Goal: Task Accomplishment & Management: Use online tool/utility

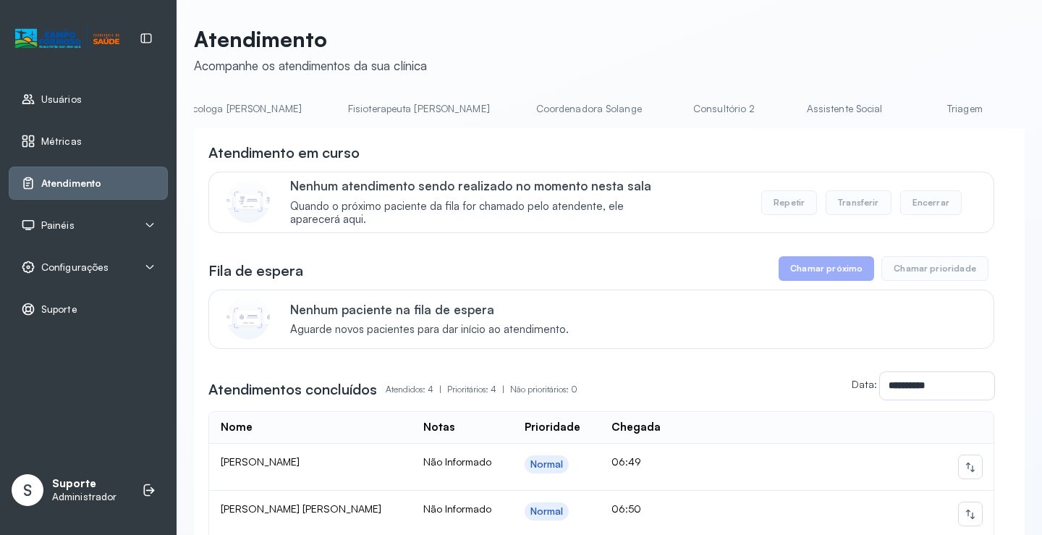
scroll to position [0, 870]
click at [795, 106] on link "Triagem" at bounding box center [845, 109] width 101 height 24
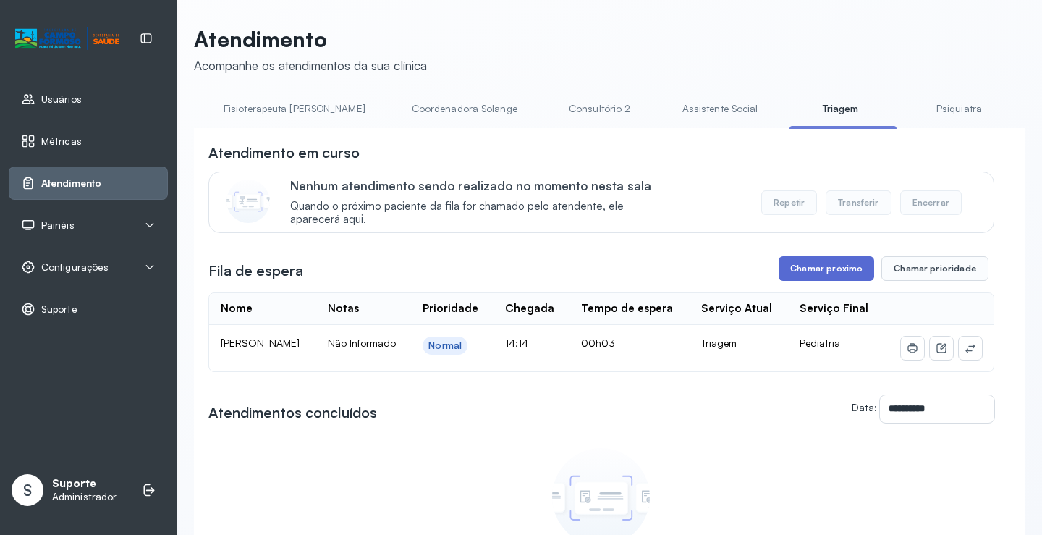
click at [831, 270] on button "Chamar próximo" at bounding box center [827, 268] width 96 height 25
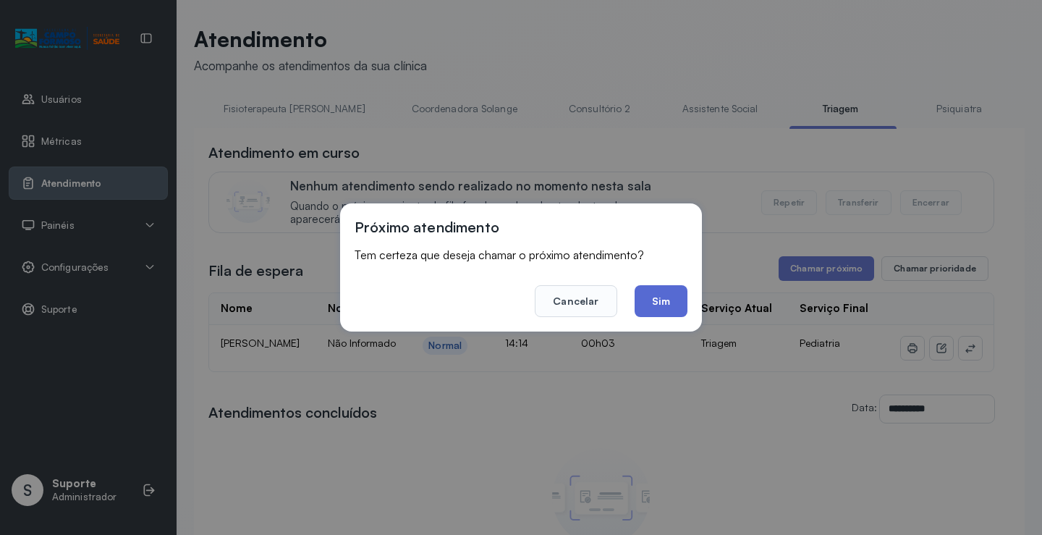
click at [661, 305] on button "Sim" at bounding box center [661, 301] width 53 height 32
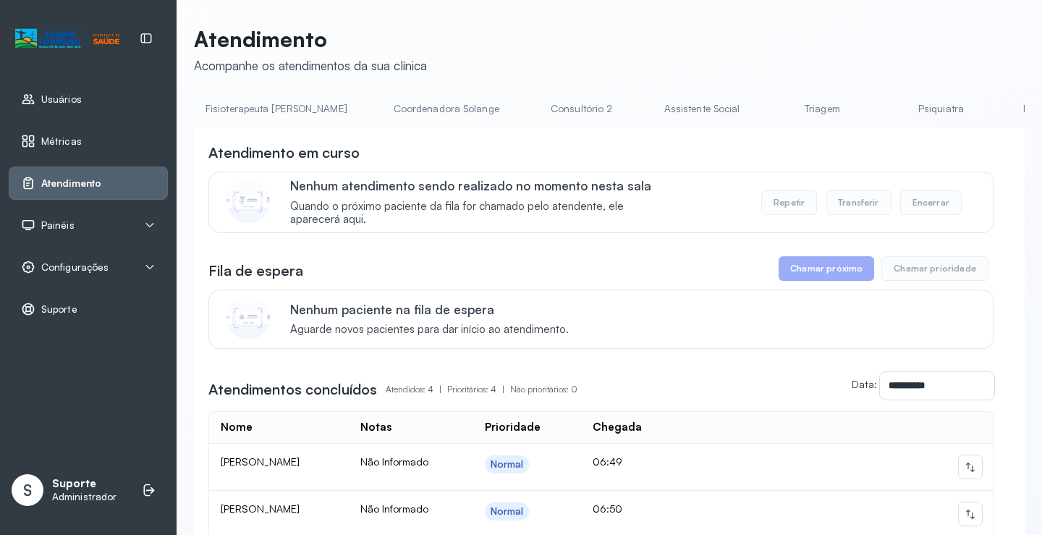
scroll to position [0, 953]
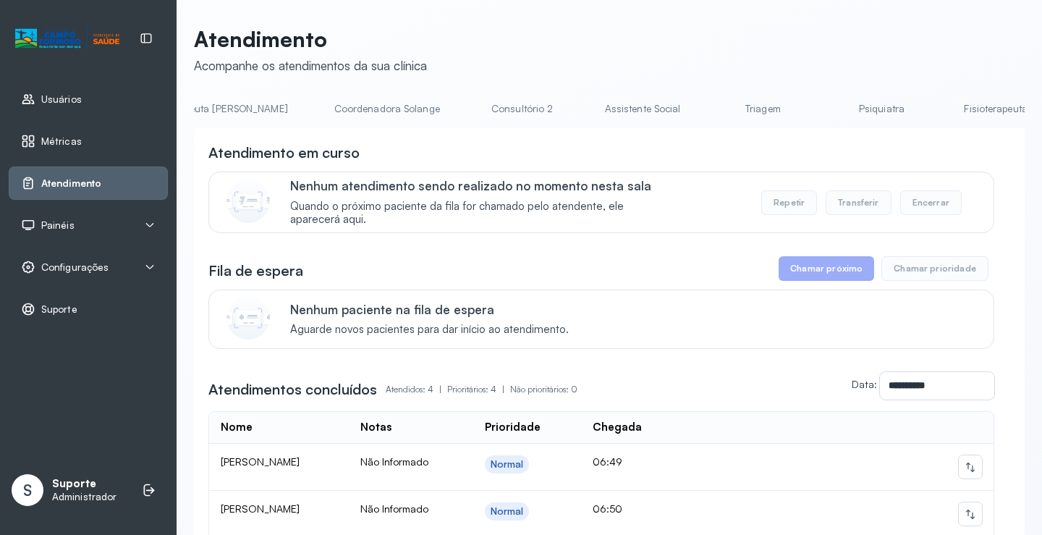
click at [712, 118] on link "Triagem" at bounding box center [762, 109] width 101 height 24
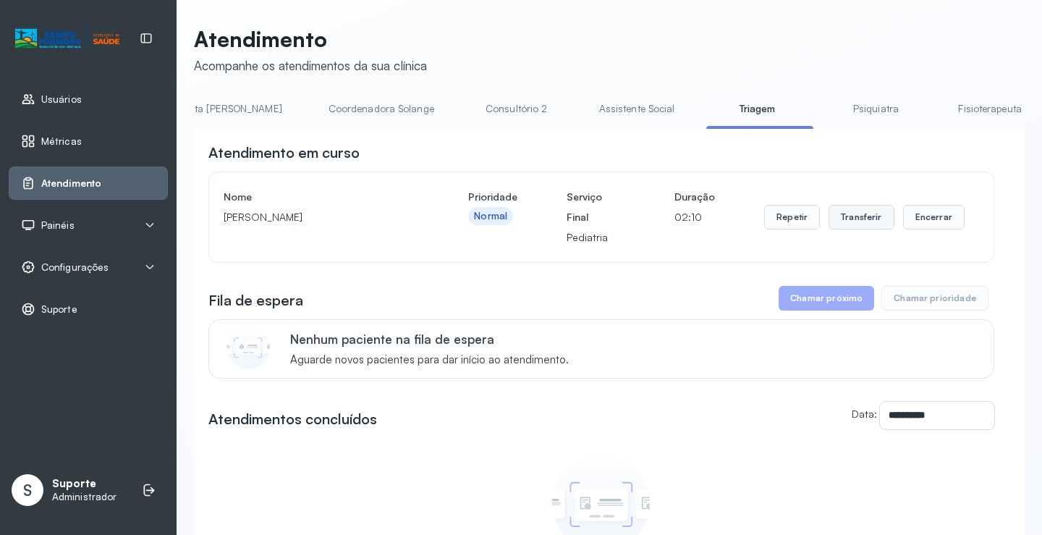
click at [866, 218] on button "Transferir" at bounding box center [862, 217] width 66 height 25
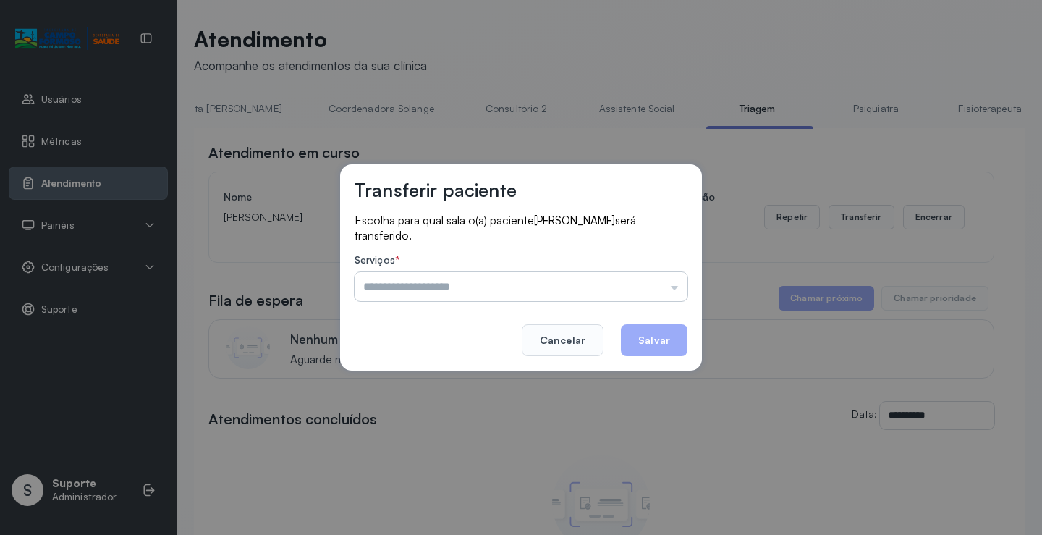
click at [680, 290] on input "text" at bounding box center [521, 286] width 333 height 29
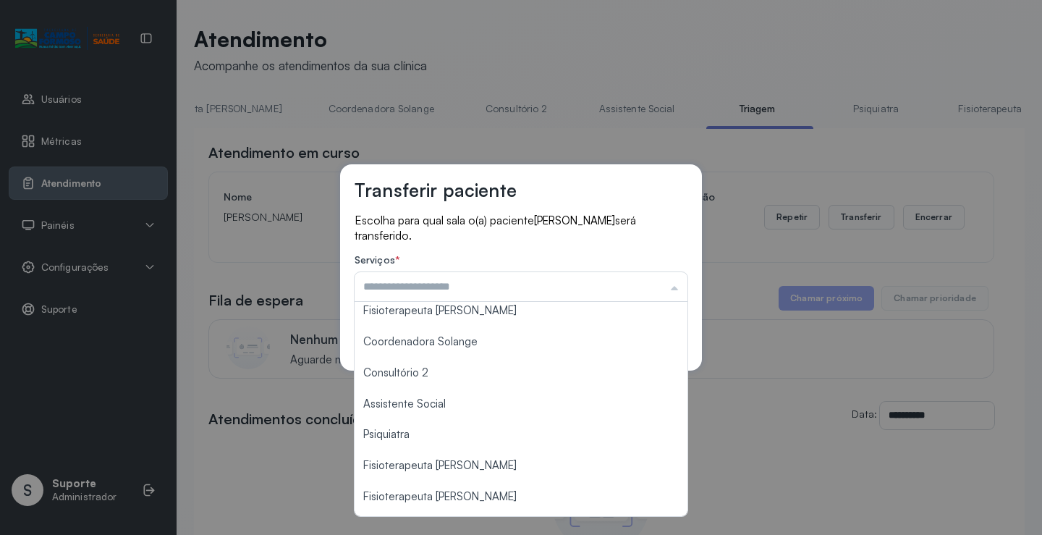
scroll to position [215, 0]
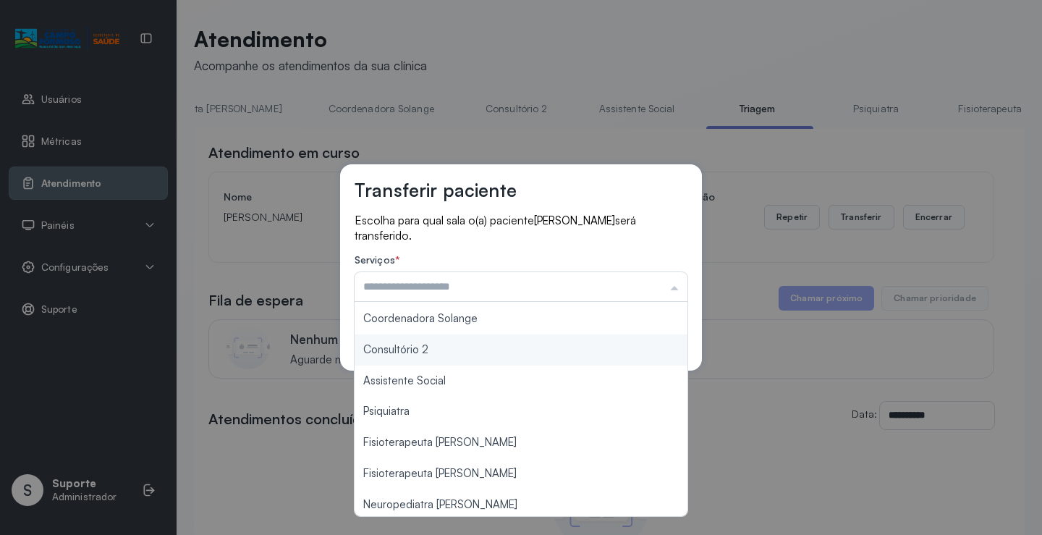
type input "**********"
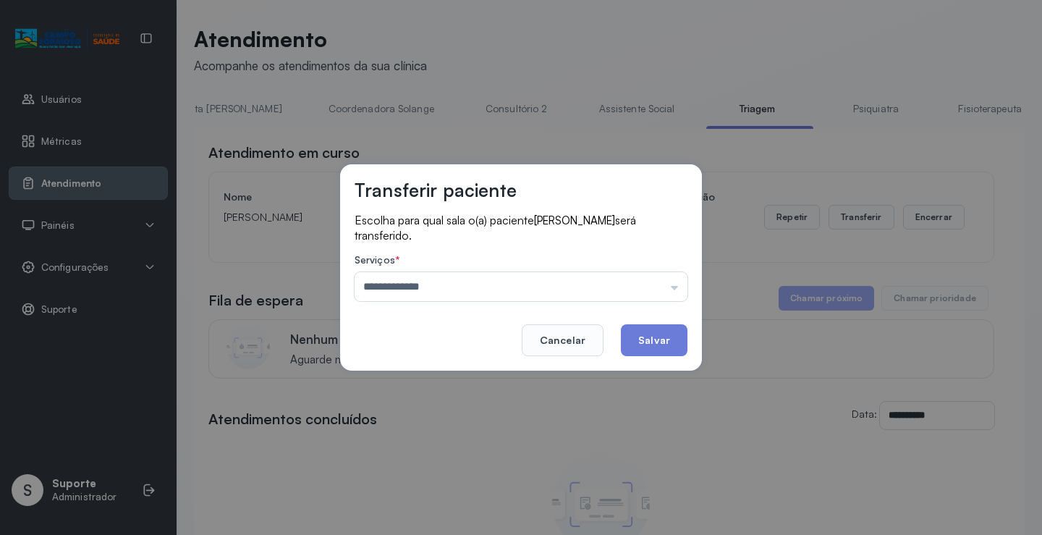
drag, startPoint x: 447, startPoint y: 347, endPoint x: 531, endPoint y: 363, distance: 84.7
click at [451, 347] on div "**********" at bounding box center [521, 267] width 362 height 206
click at [654, 339] on button "Salvar" at bounding box center [654, 340] width 67 height 32
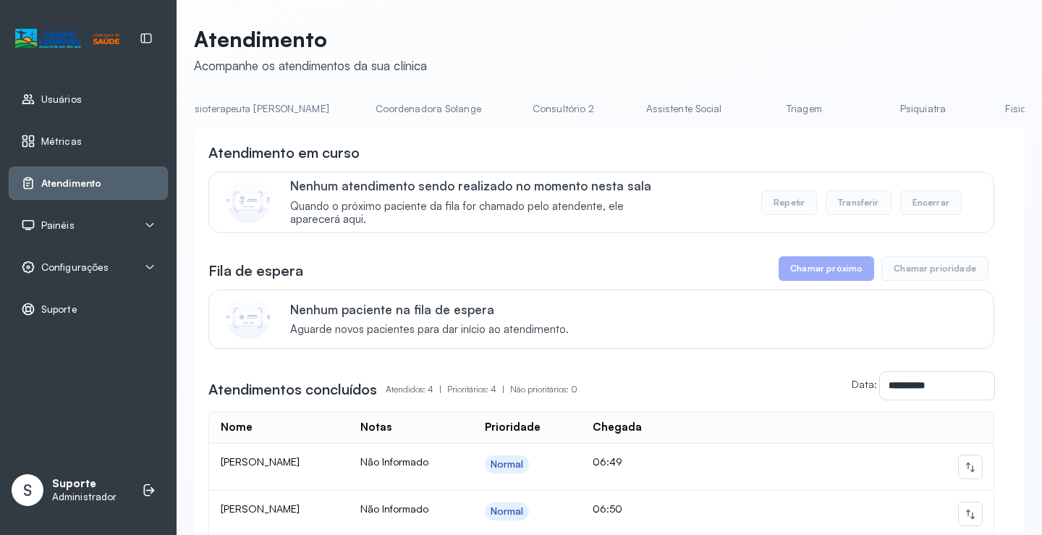
scroll to position [0, 929]
click at [737, 109] on link "Triagem" at bounding box center [787, 109] width 101 height 24
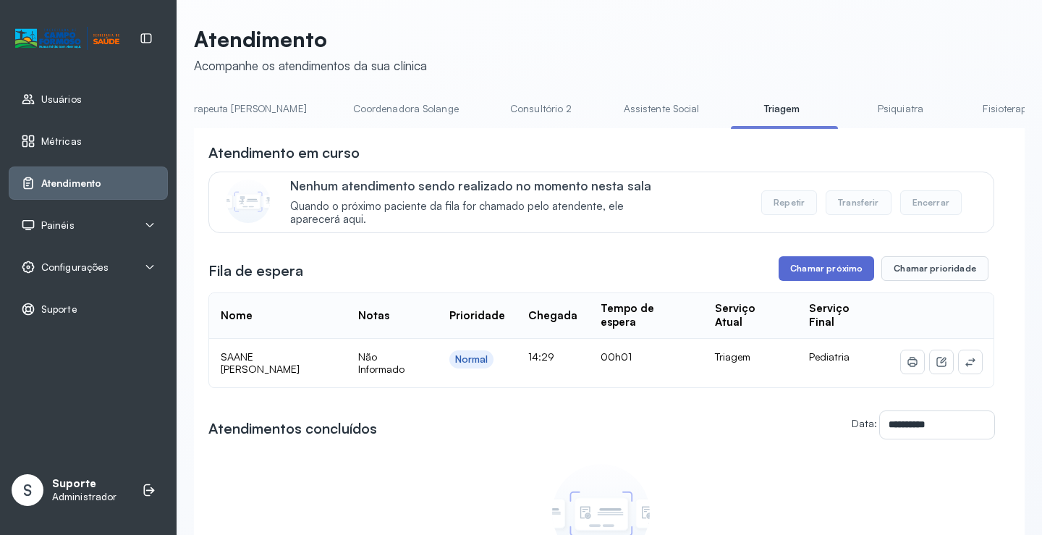
click at [829, 274] on button "Chamar próximo" at bounding box center [827, 268] width 96 height 25
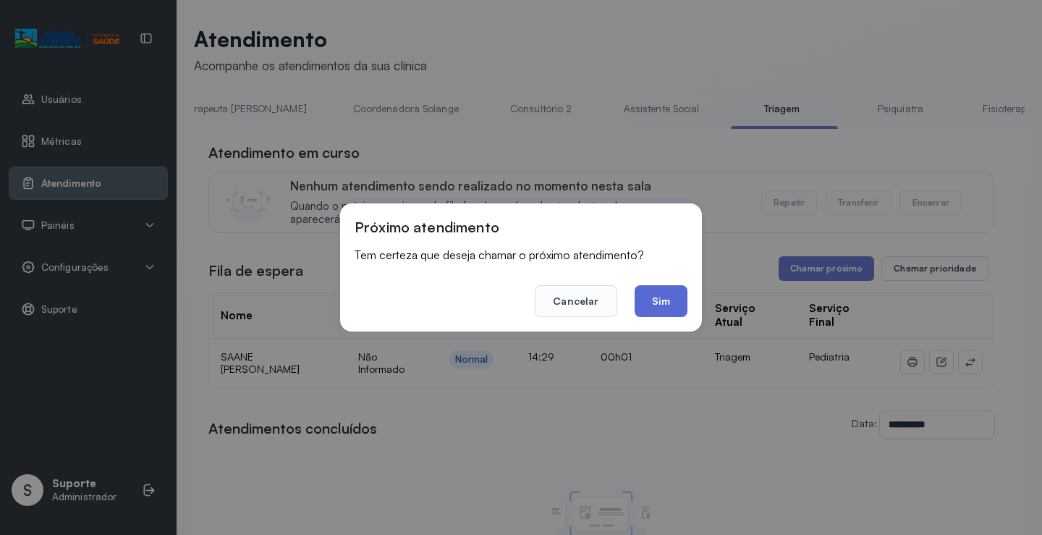
click at [661, 301] on button "Sim" at bounding box center [661, 301] width 53 height 32
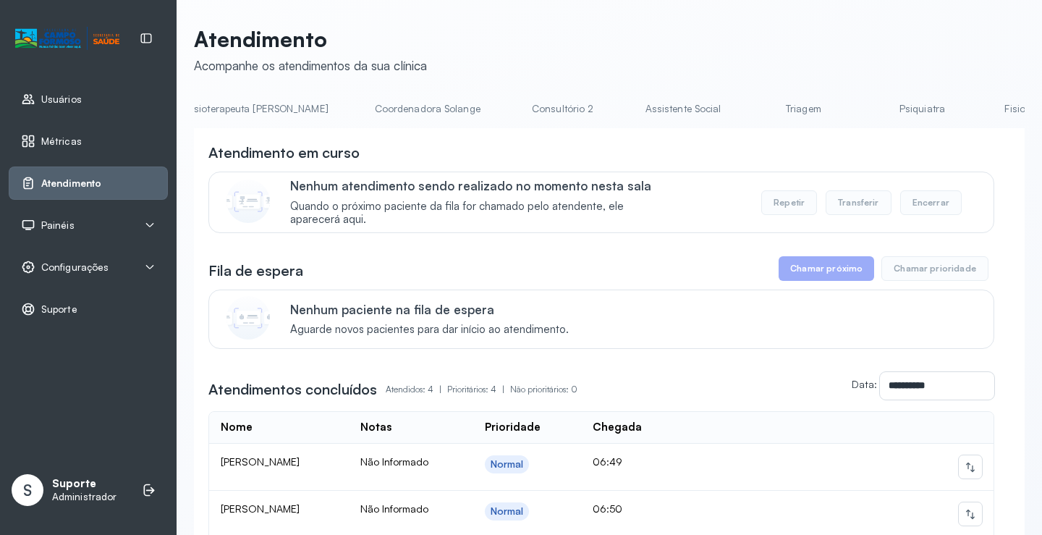
scroll to position [0, 1042]
click at [623, 106] on link "Triagem" at bounding box center [673, 109] width 101 height 24
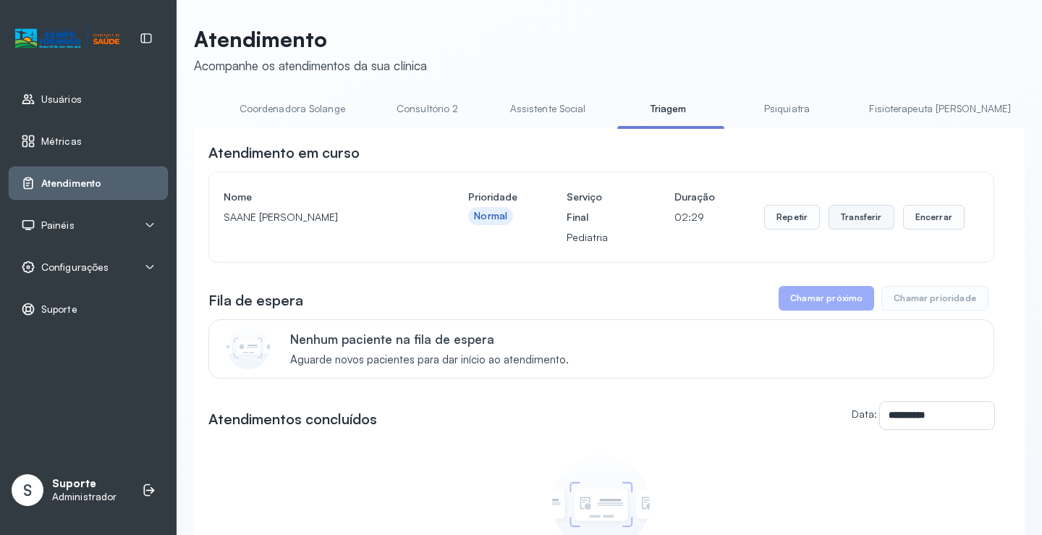
click at [860, 221] on button "Transferir" at bounding box center [862, 217] width 66 height 25
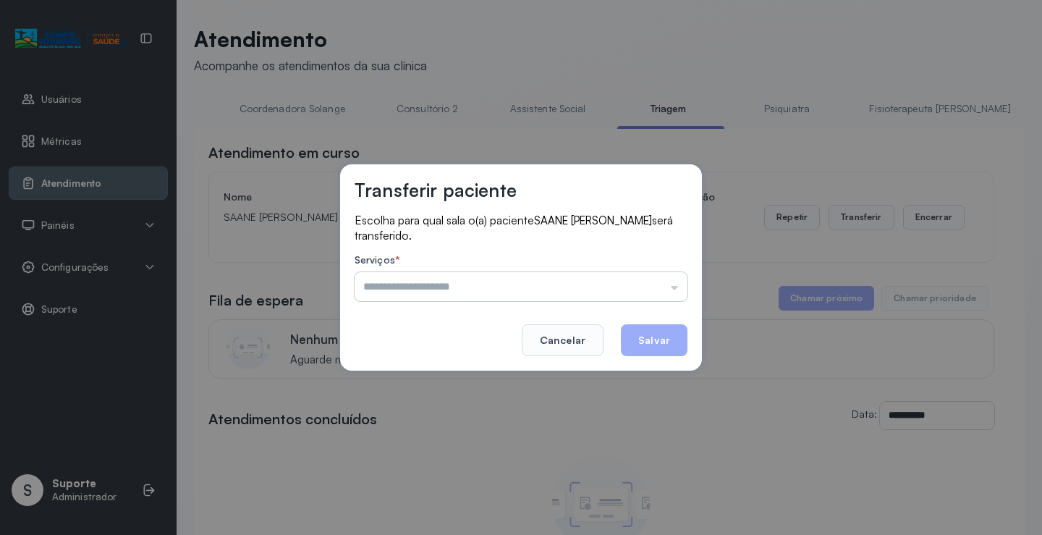
click at [680, 290] on input "text" at bounding box center [521, 286] width 333 height 29
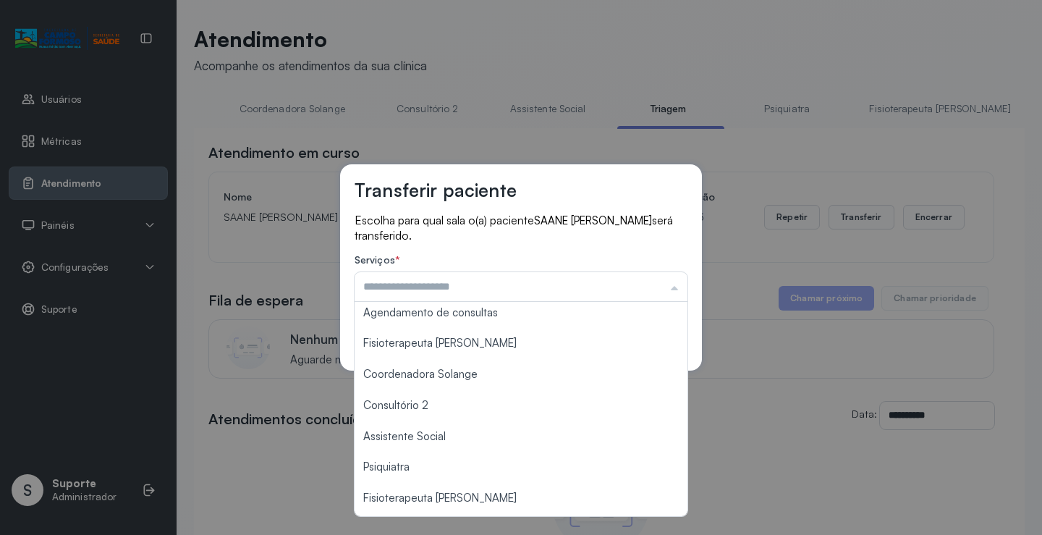
scroll to position [219, 0]
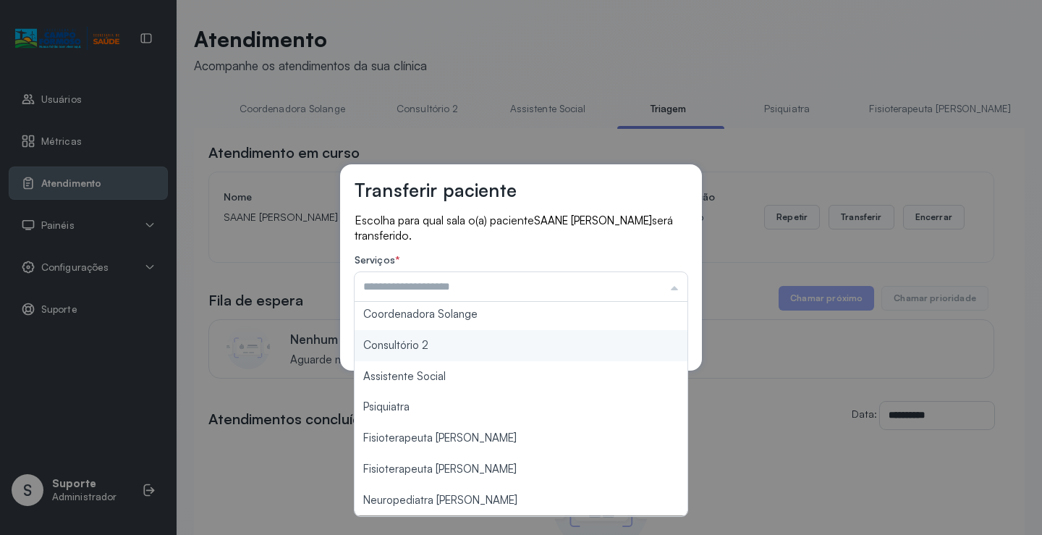
type input "**********"
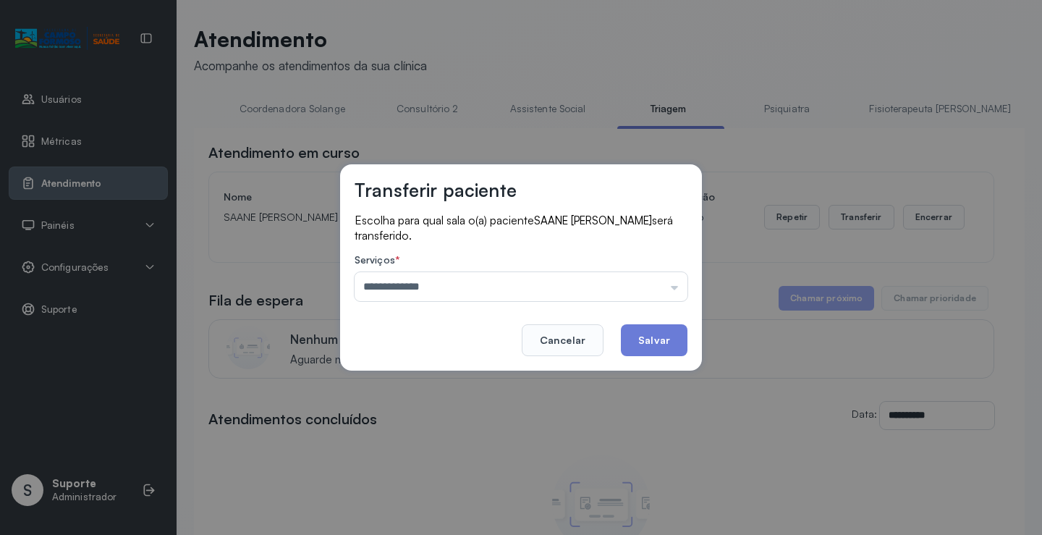
drag, startPoint x: 447, startPoint y: 347, endPoint x: 509, endPoint y: 337, distance: 62.5
click at [460, 347] on div "**********" at bounding box center [521, 267] width 362 height 206
click at [658, 334] on button "Salvar" at bounding box center [654, 340] width 67 height 32
